Goal: Task Accomplishment & Management: Use online tool/utility

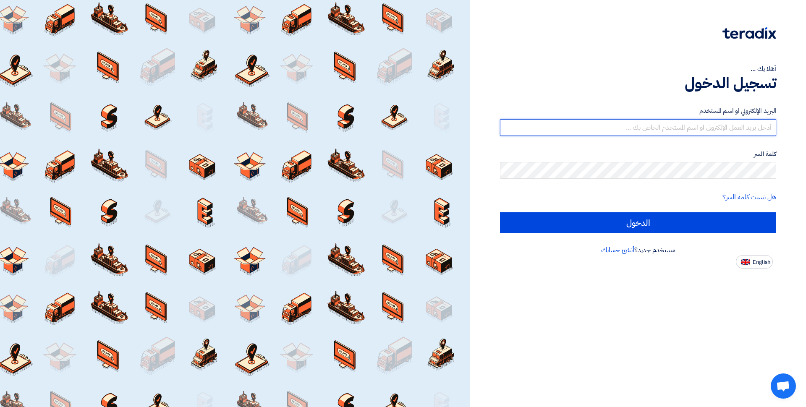
click at [730, 129] on input "text" at bounding box center [638, 127] width 276 height 17
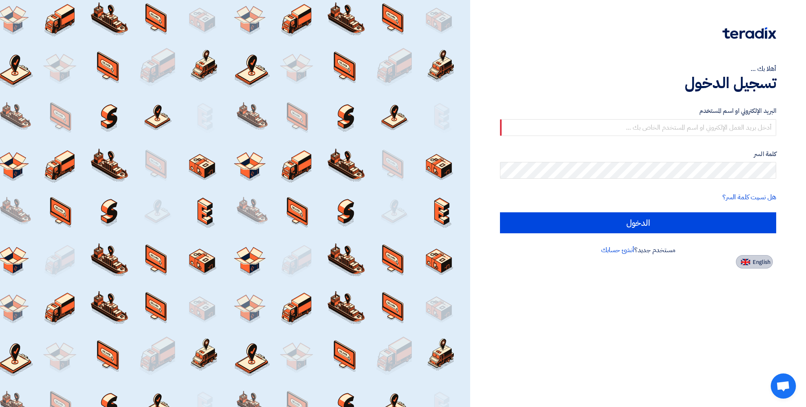
click at [755, 261] on span "English" at bounding box center [762, 262] width 18 height 6
type input "Sign in"
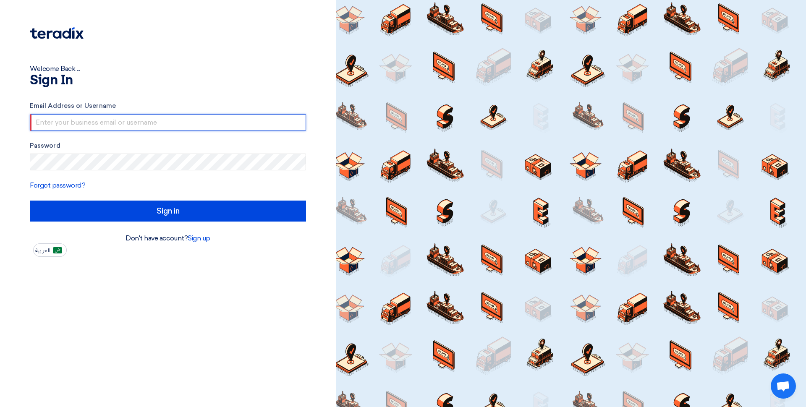
click at [59, 121] on input "text" at bounding box center [168, 122] width 276 height 17
click at [60, 123] on input "text" at bounding box center [168, 122] width 276 height 17
type input "[EMAIL_ADDRESS][DOMAIN_NAME]"
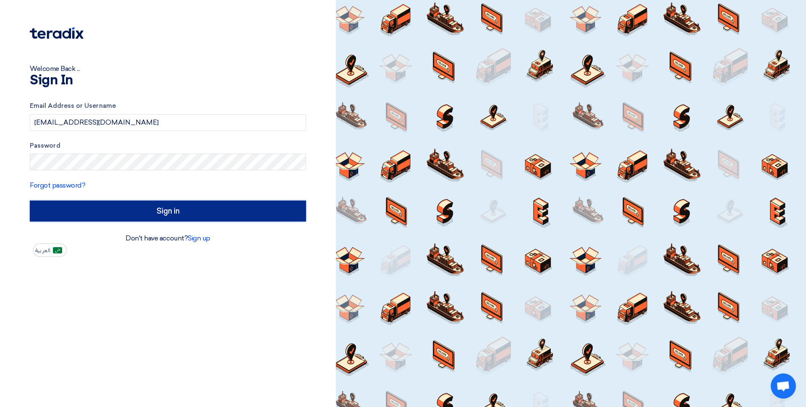
click at [153, 210] on input "Sign in" at bounding box center [168, 211] width 276 height 21
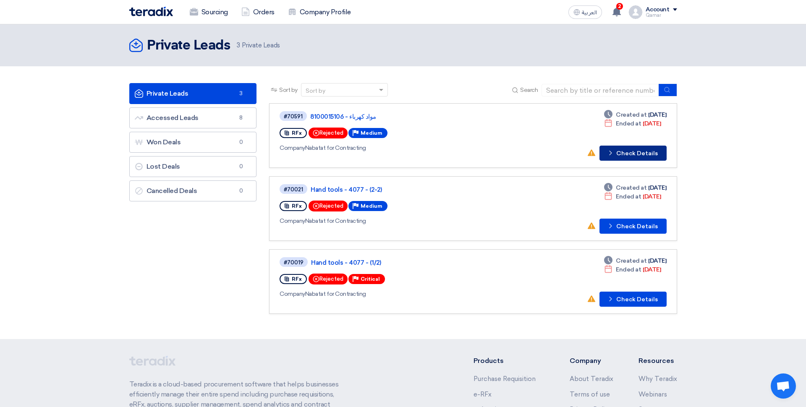
click at [637, 153] on button "Check details Check Details" at bounding box center [633, 153] width 67 height 15
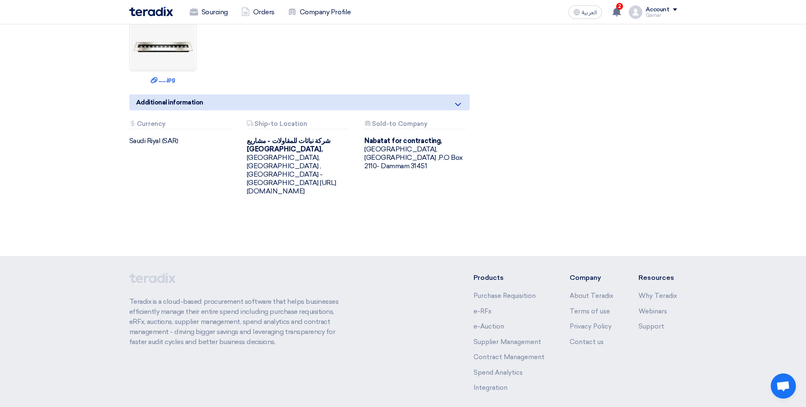
scroll to position [555, 0]
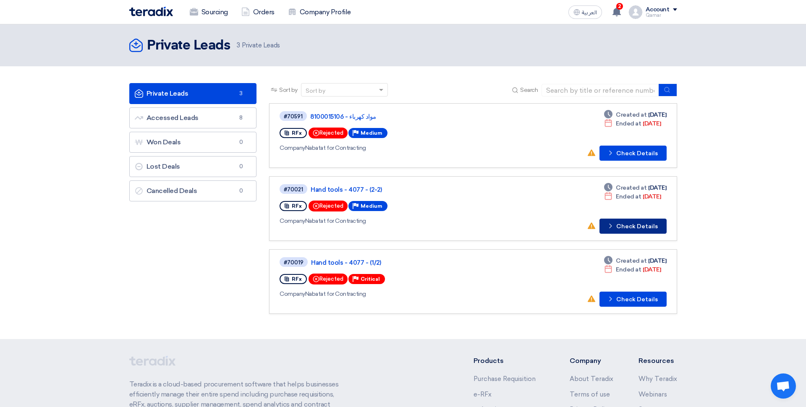
click at [642, 227] on button "Check details Check Details" at bounding box center [633, 226] width 67 height 15
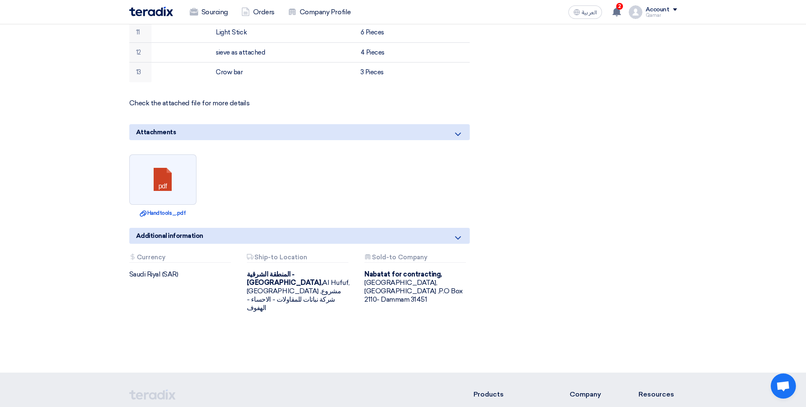
scroll to position [574, 0]
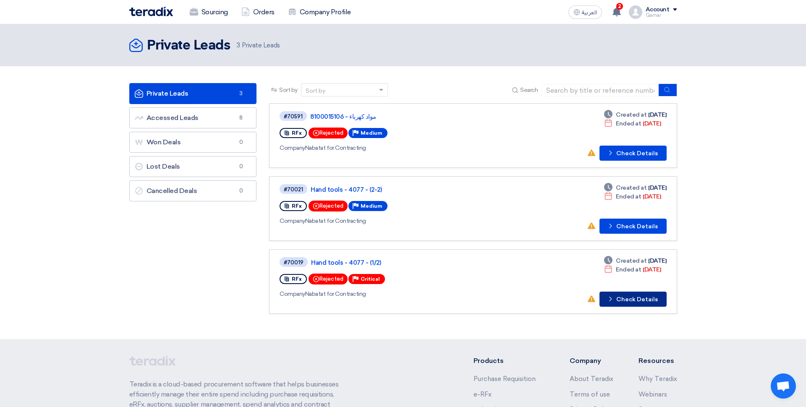
click at [633, 302] on button "Check details Check Details" at bounding box center [633, 299] width 67 height 15
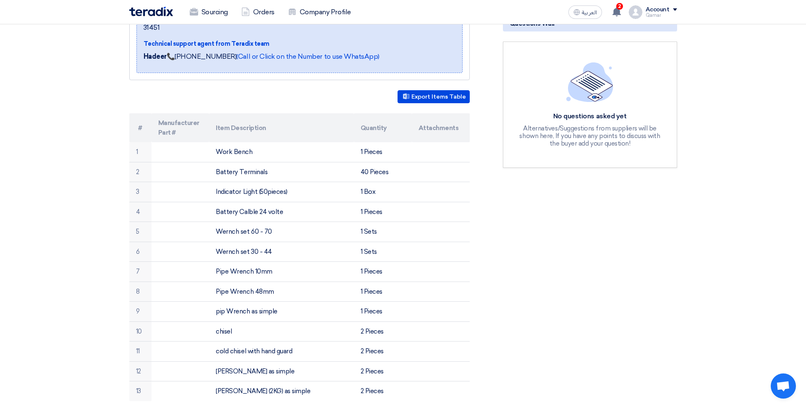
scroll to position [159, 0]
